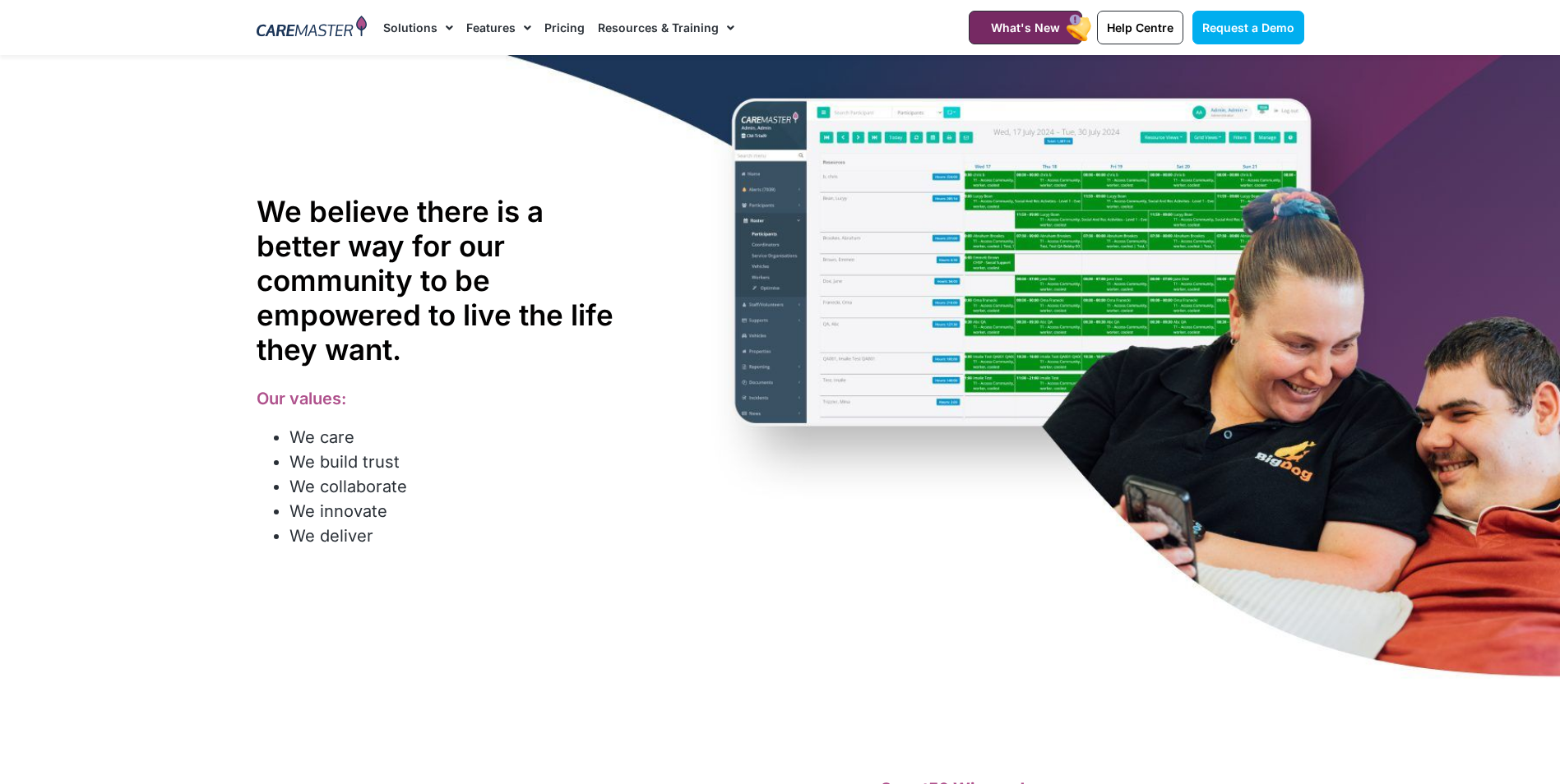
click at [400, 35] on link "Solutions" at bounding box center [418, 27] width 70 height 55
click at [412, 16] on link "Solutions" at bounding box center [418, 27] width 70 height 55
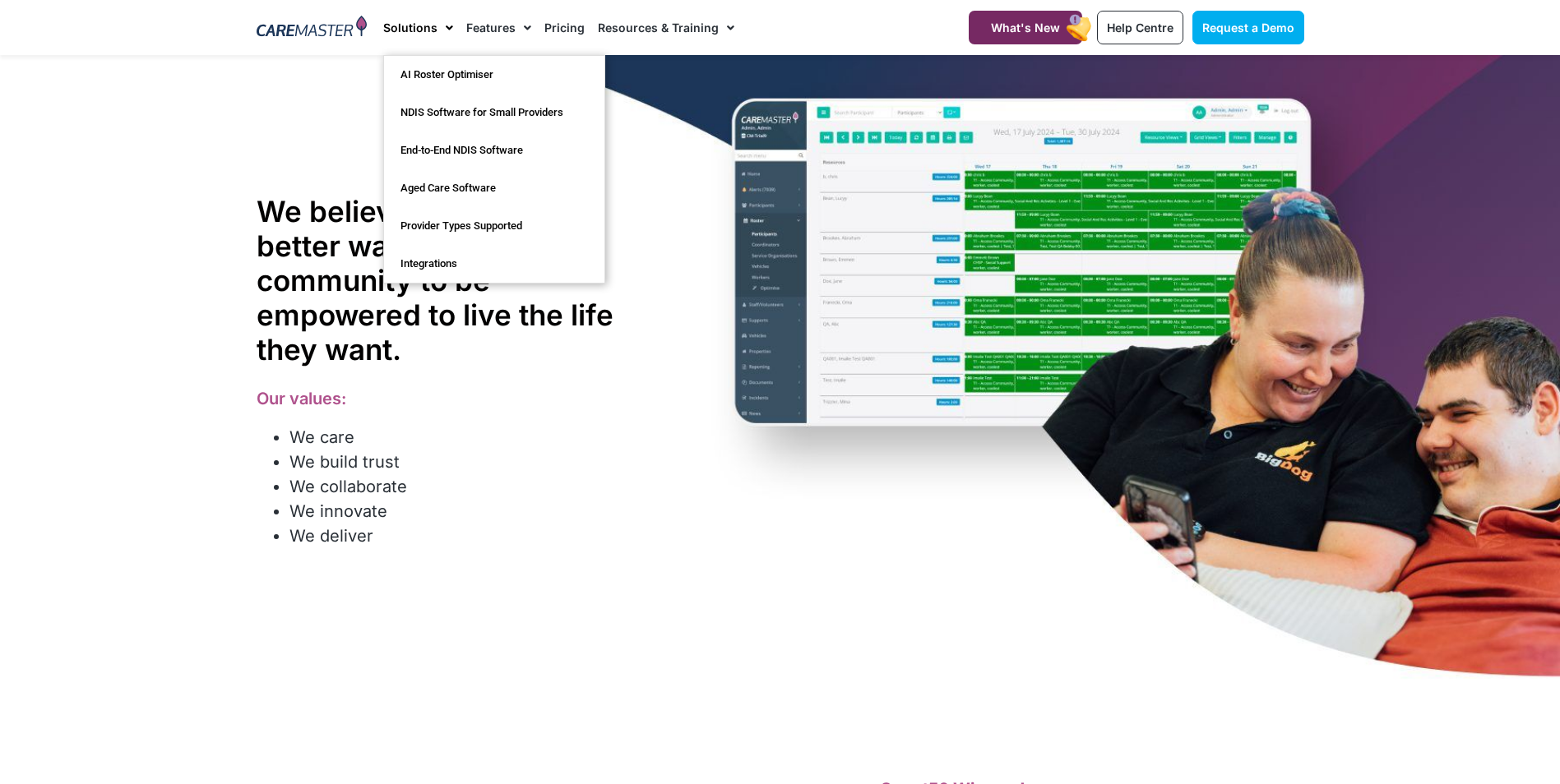
click at [311, 167] on div "We believe there is a better way for our community to be empowered to live the …" at bounding box center [780, 371] width 1064 height 632
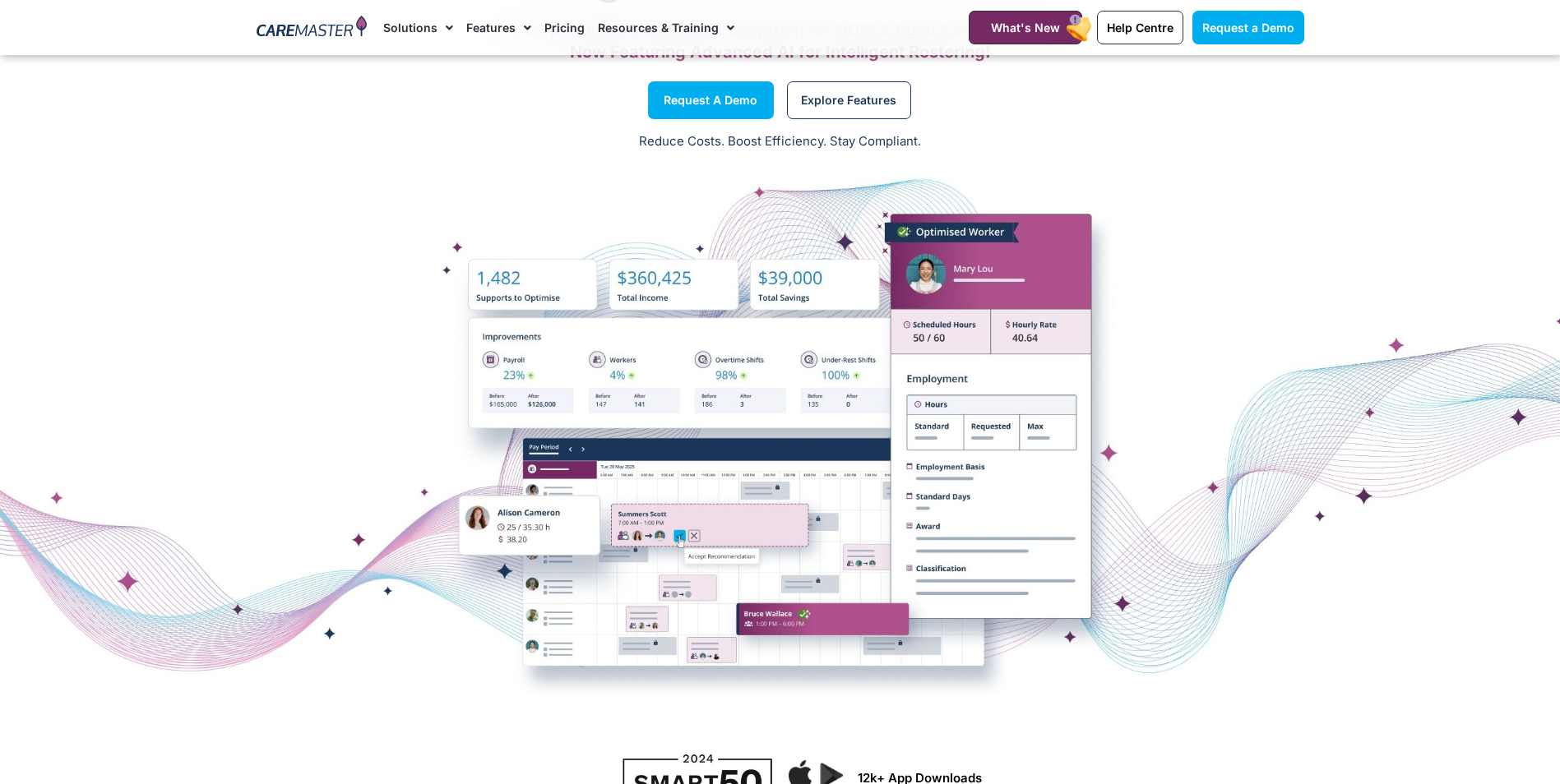
scroll to position [82, 0]
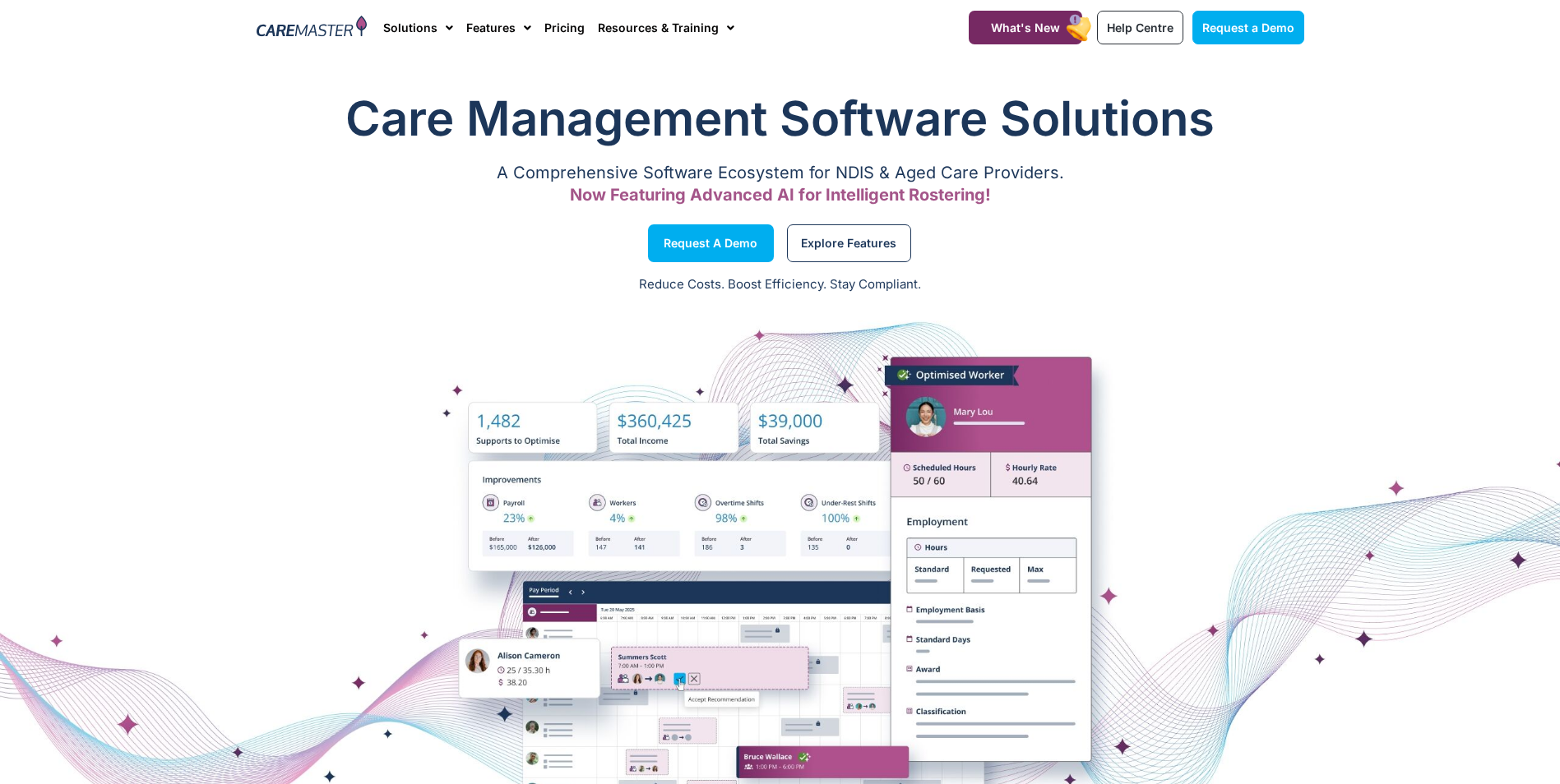
drag, startPoint x: 11, startPoint y: 43, endPoint x: 181, endPoint y: 126, distance: 189.2
click at [181, 126] on section "Care Management Software Solutions A Comprehensive Software Ecosystem for NDIS …" at bounding box center [780, 150] width 1560 height 144
click at [1457, 104] on section "Care Management Software Solutions A Comprehensive Software Ecosystem for NDIS …" at bounding box center [780, 150] width 1560 height 144
